Goal: Find specific page/section: Find specific page/section

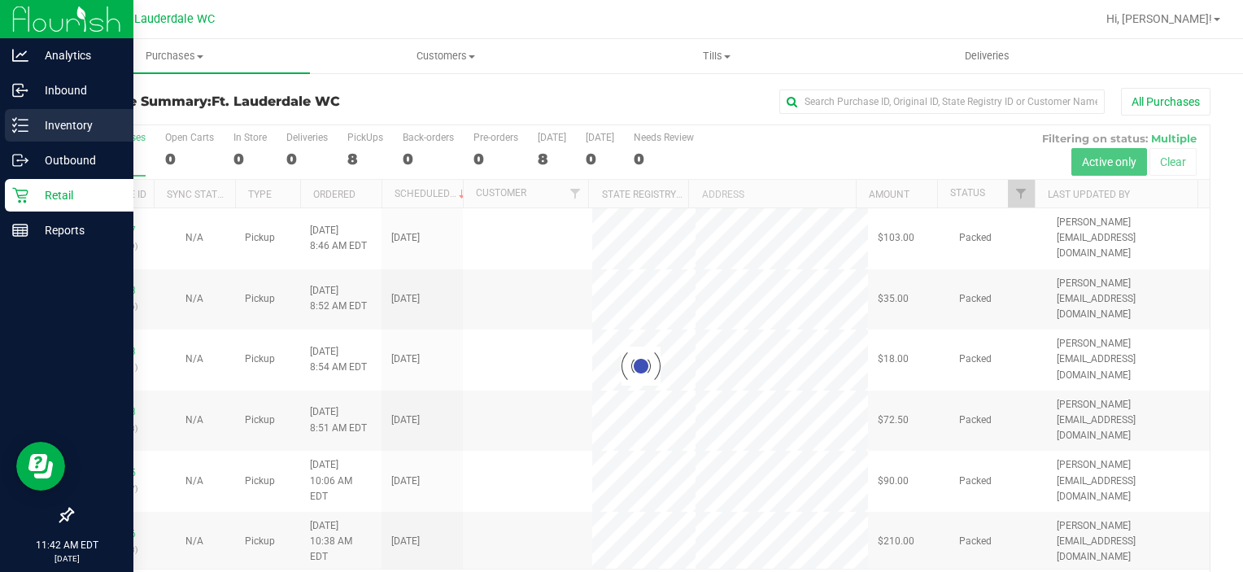
scroll to position [50, 0]
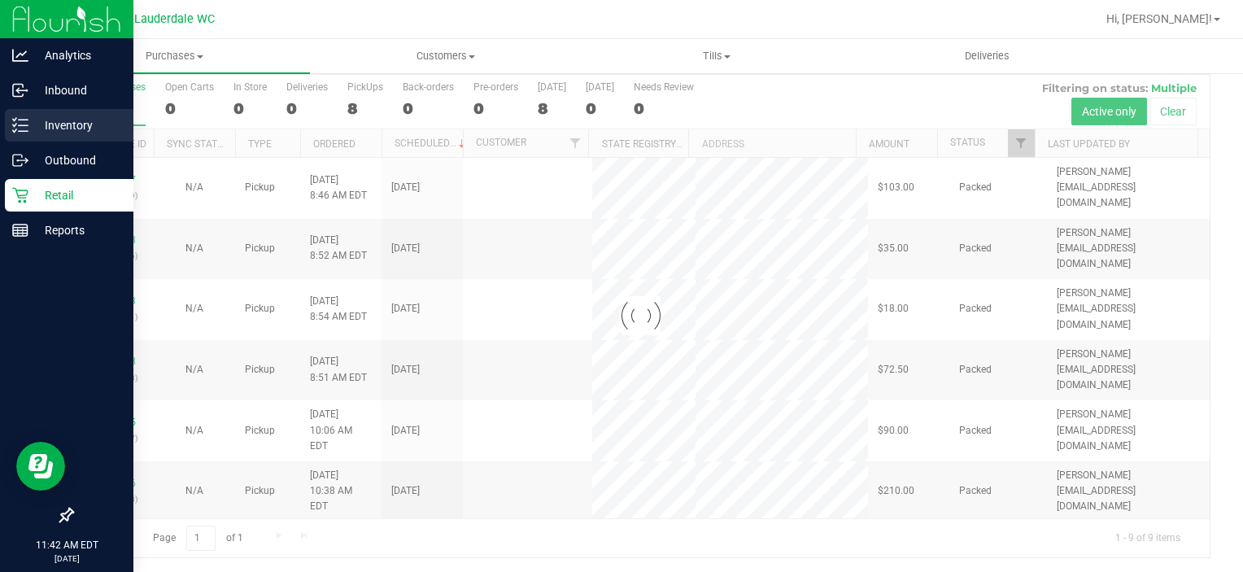
click at [29, 124] on p "Inventory" at bounding box center [77, 125] width 98 height 20
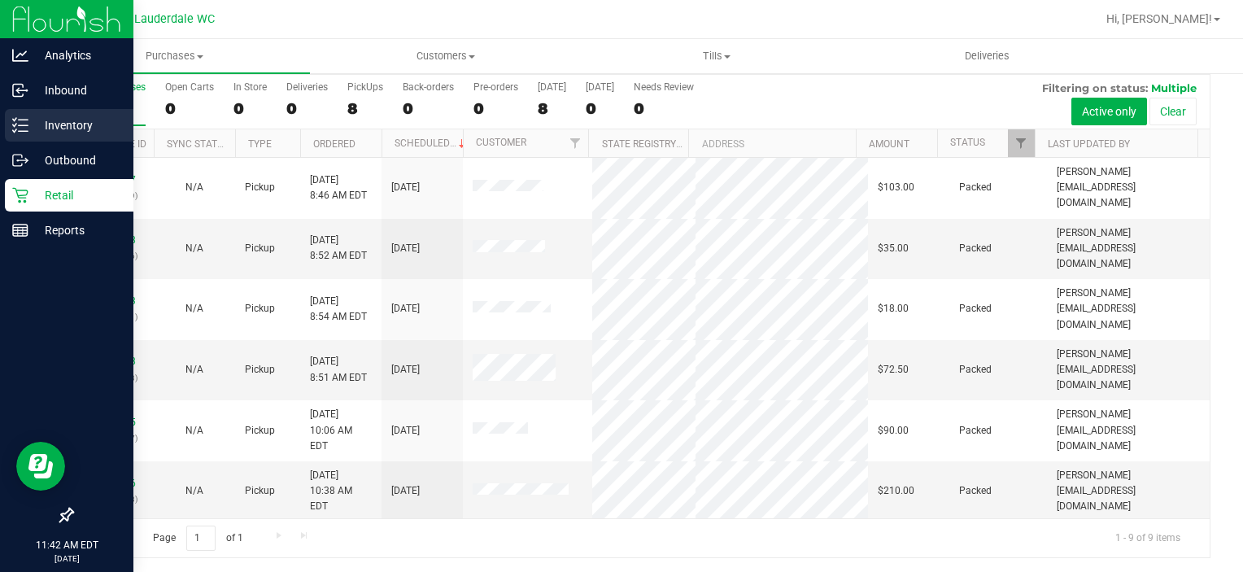
click at [33, 127] on p "Inventory" at bounding box center [77, 125] width 98 height 20
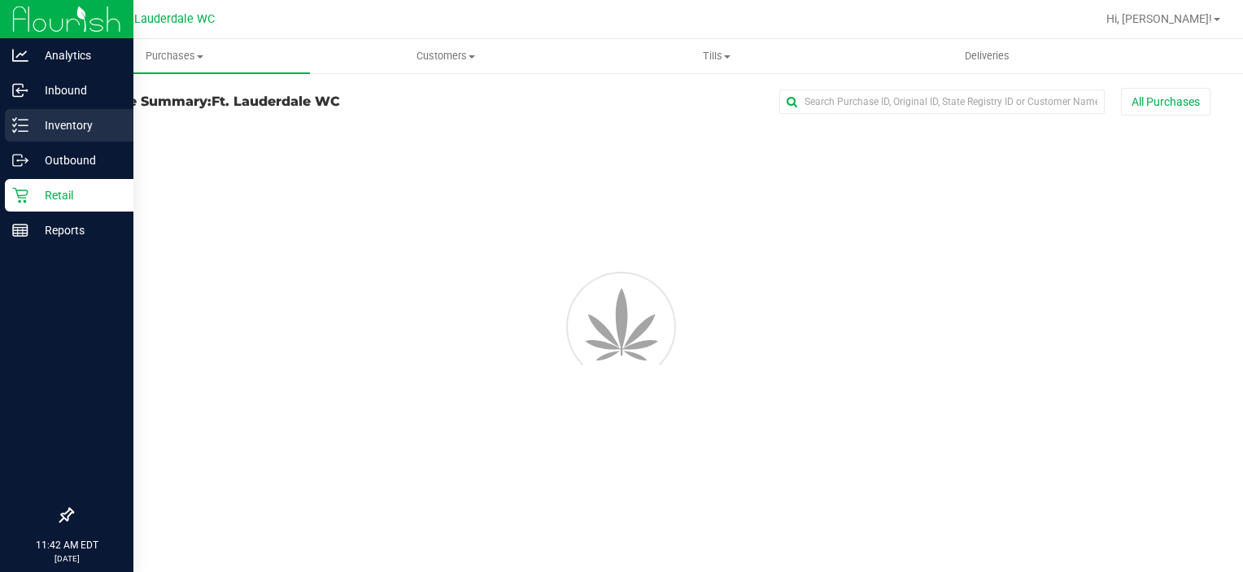
click at [24, 123] on icon at bounding box center [20, 125] width 16 height 16
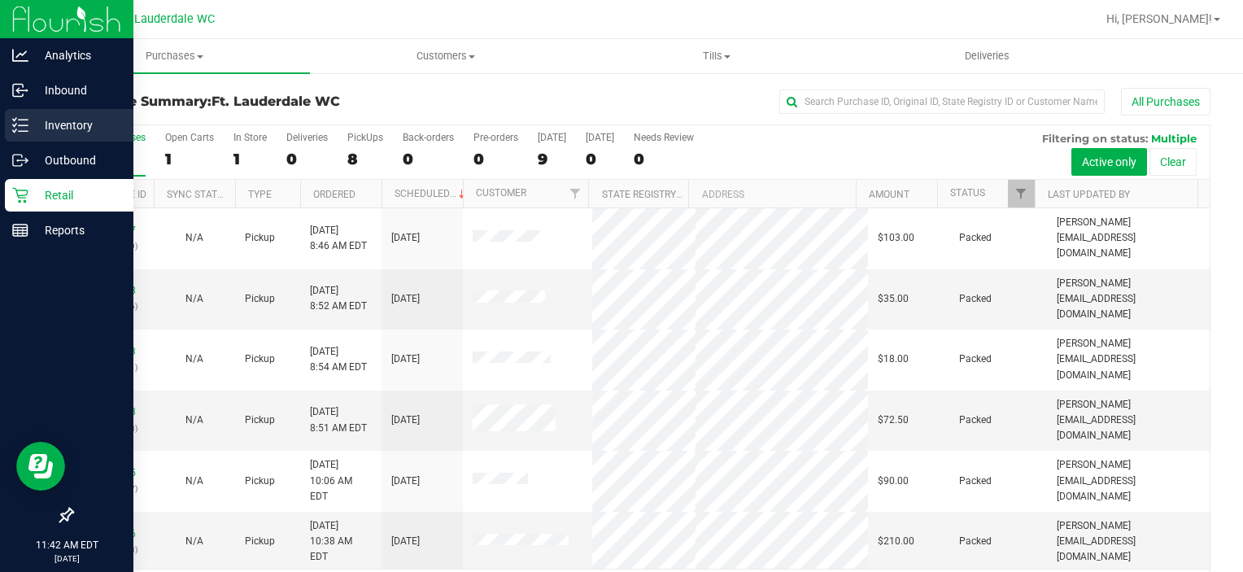
click at [29, 121] on p "Inventory" at bounding box center [77, 125] width 98 height 20
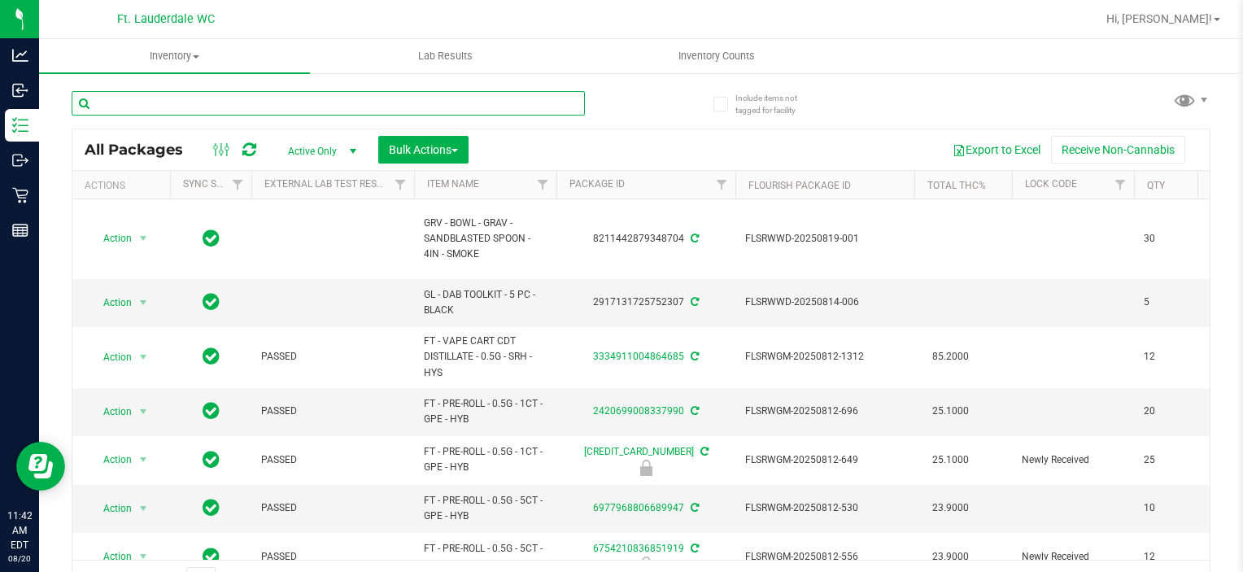
click at [169, 108] on input "text" at bounding box center [328, 103] width 513 height 24
type input "sbc"
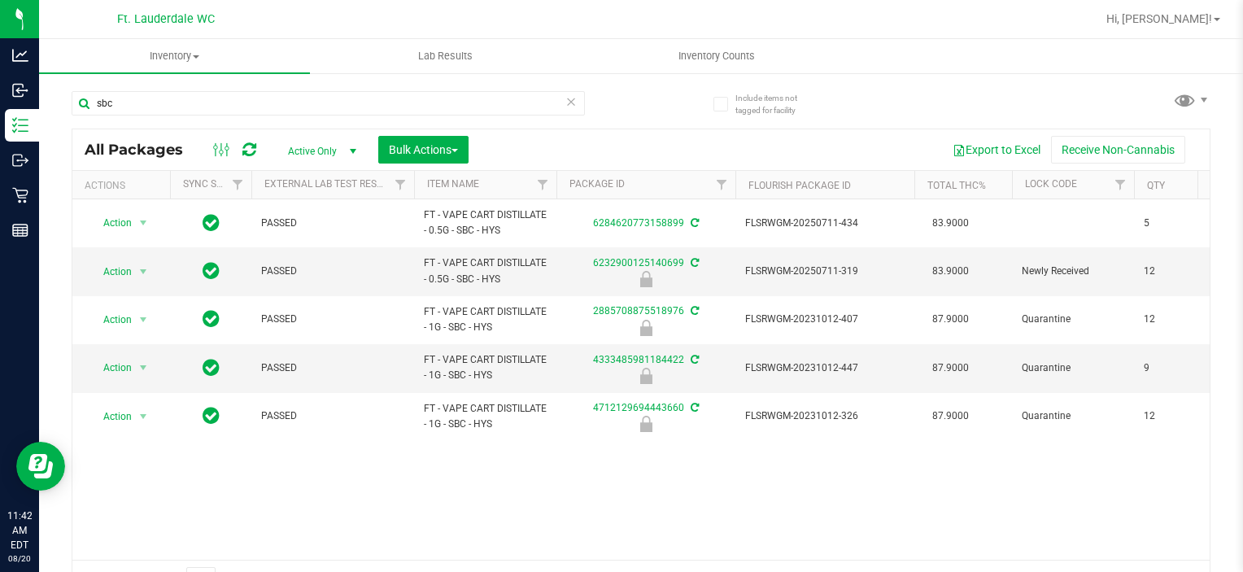
click at [625, 116] on div "sbc" at bounding box center [356, 102] width 569 height 52
